Goal: Task Accomplishment & Management: Manage account settings

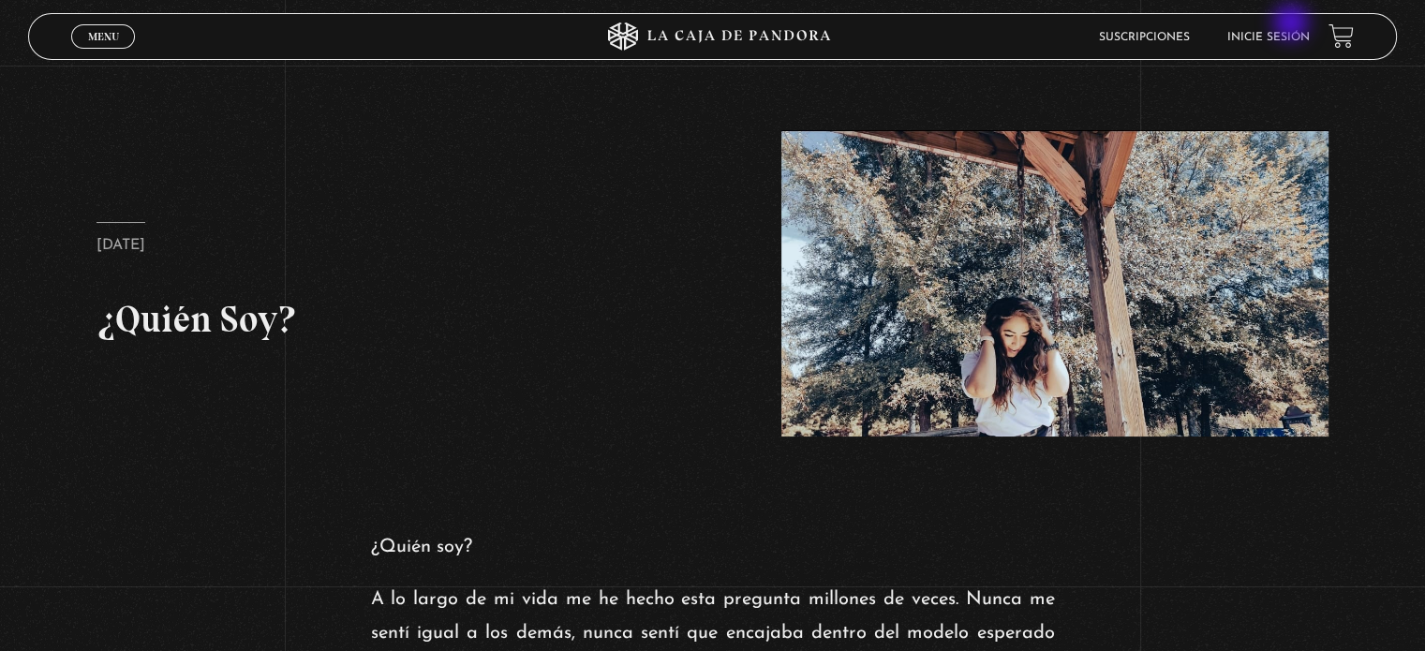
click at [1293, 24] on li "Inicie sesión" at bounding box center [1268, 36] width 82 height 29
click at [1285, 39] on link "Inicie sesión" at bounding box center [1268, 37] width 82 height 11
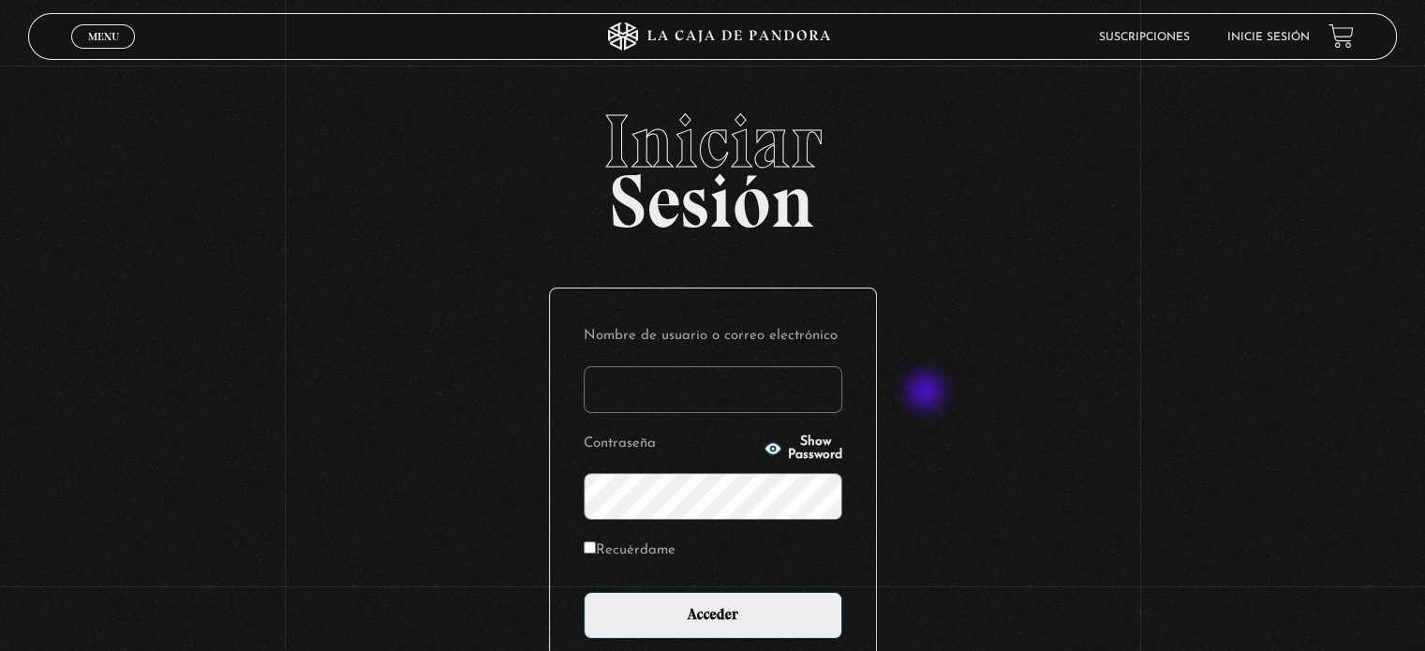
scroll to position [127, 0]
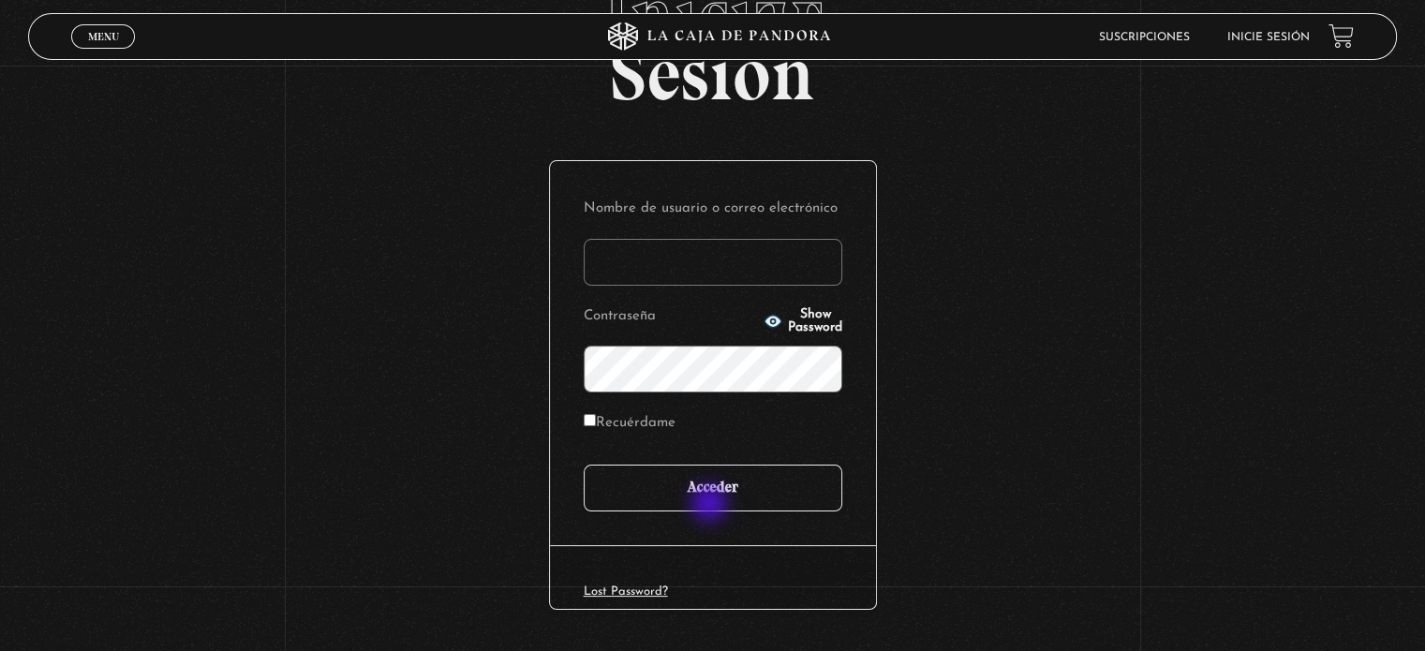
type input "carolinamedina1006@gmail.com"
click at [711, 505] on input "Acceder" at bounding box center [713, 488] width 259 height 47
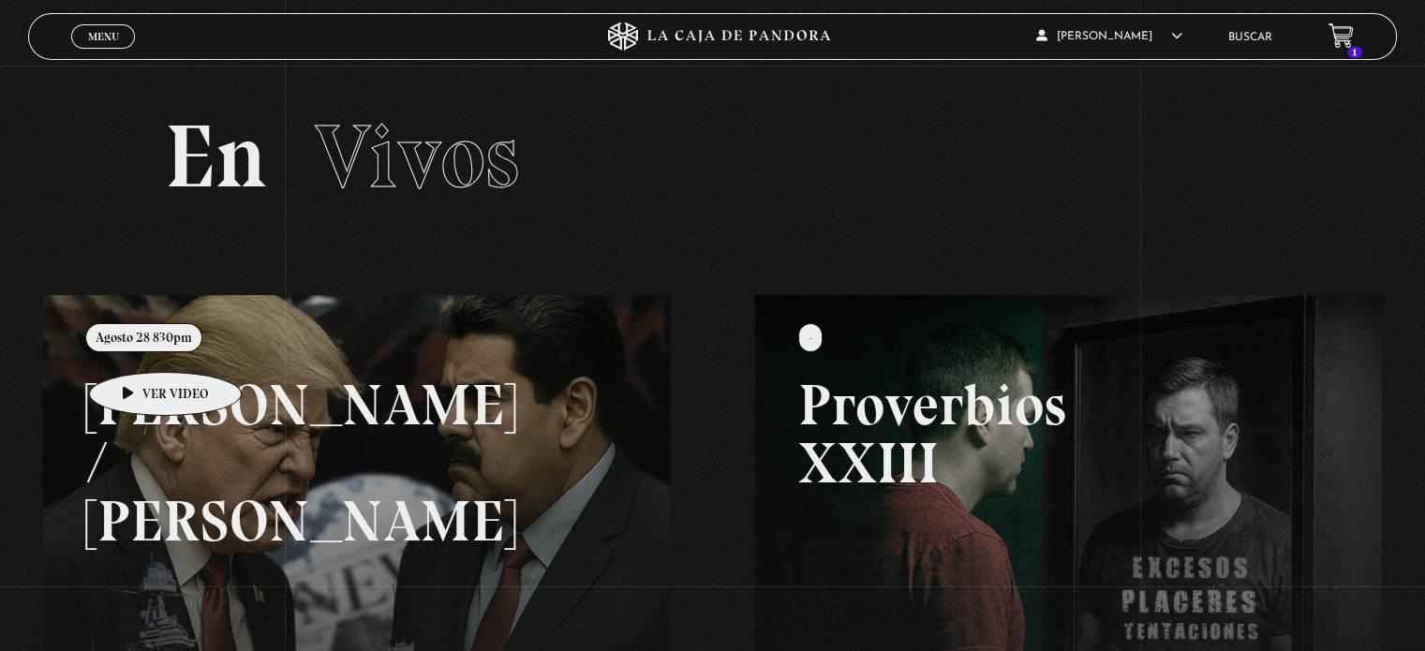
click at [136, 344] on link at bounding box center [755, 620] width 1425 height 651
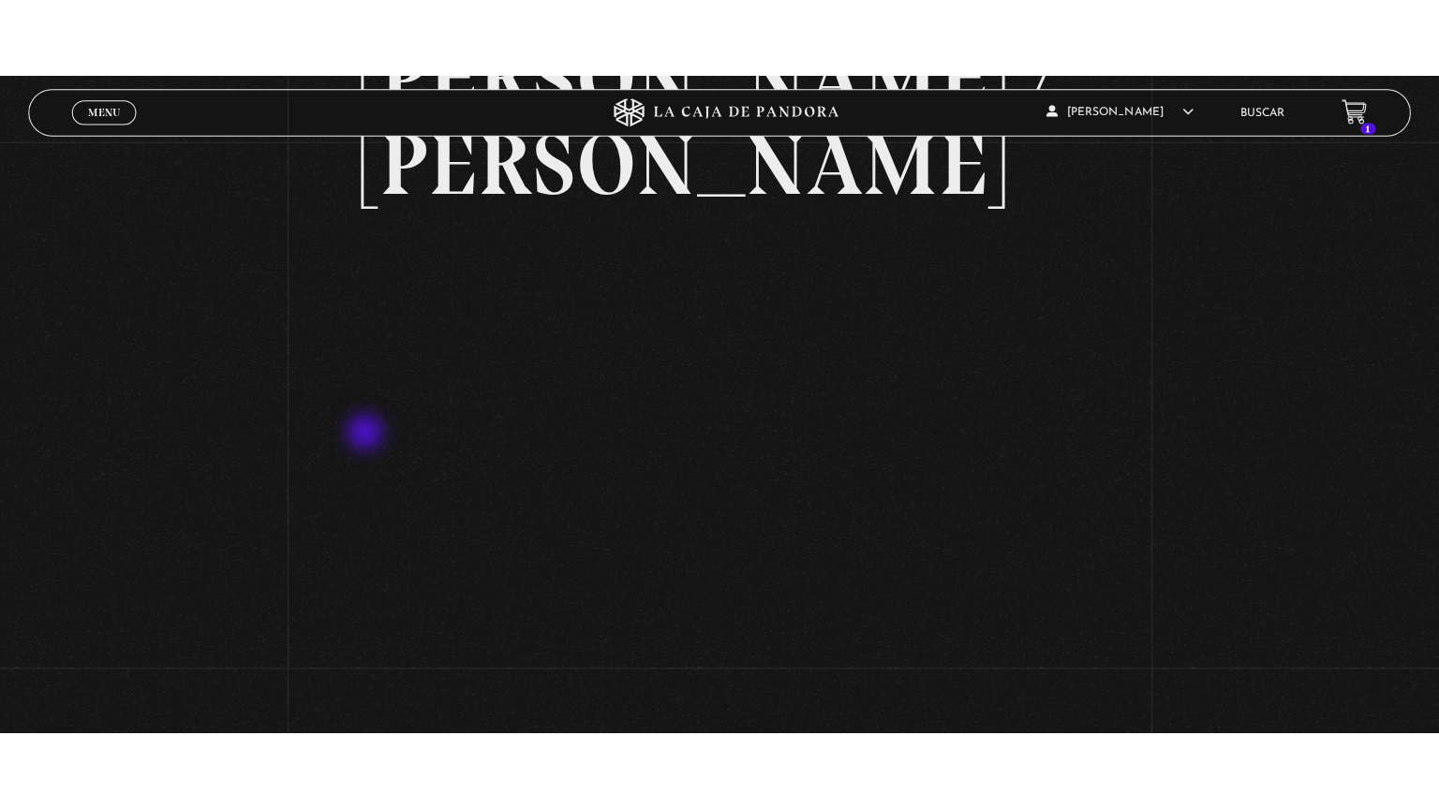
scroll to position [210, 0]
